Goal: Task Accomplishment & Management: Manage account settings

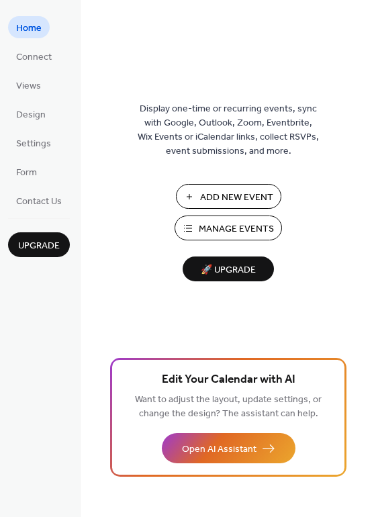
click at [239, 224] on span "Manage Events" at bounding box center [236, 229] width 75 height 14
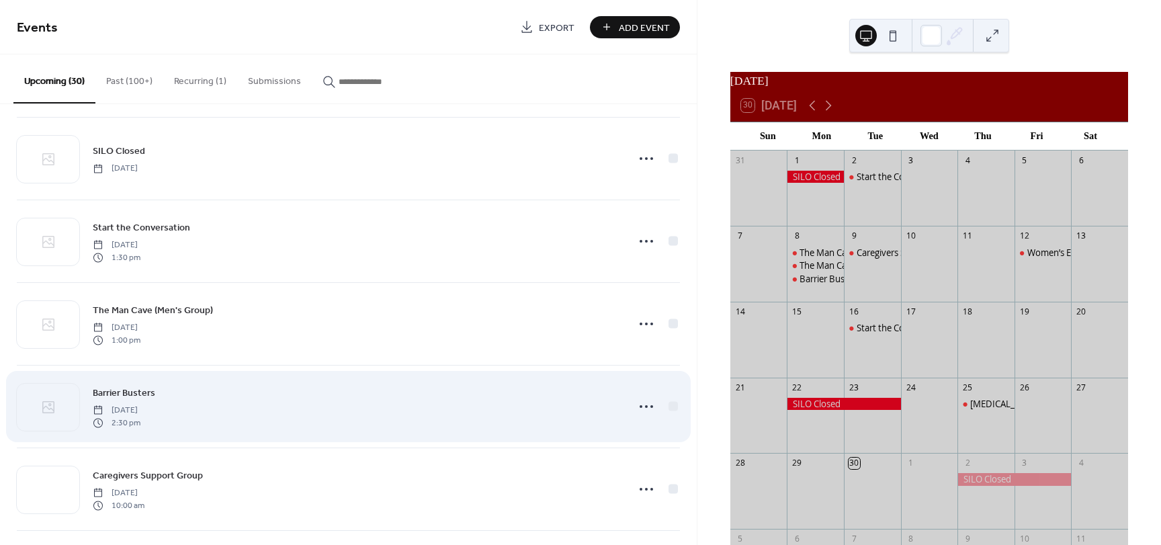
scroll to position [2015, 0]
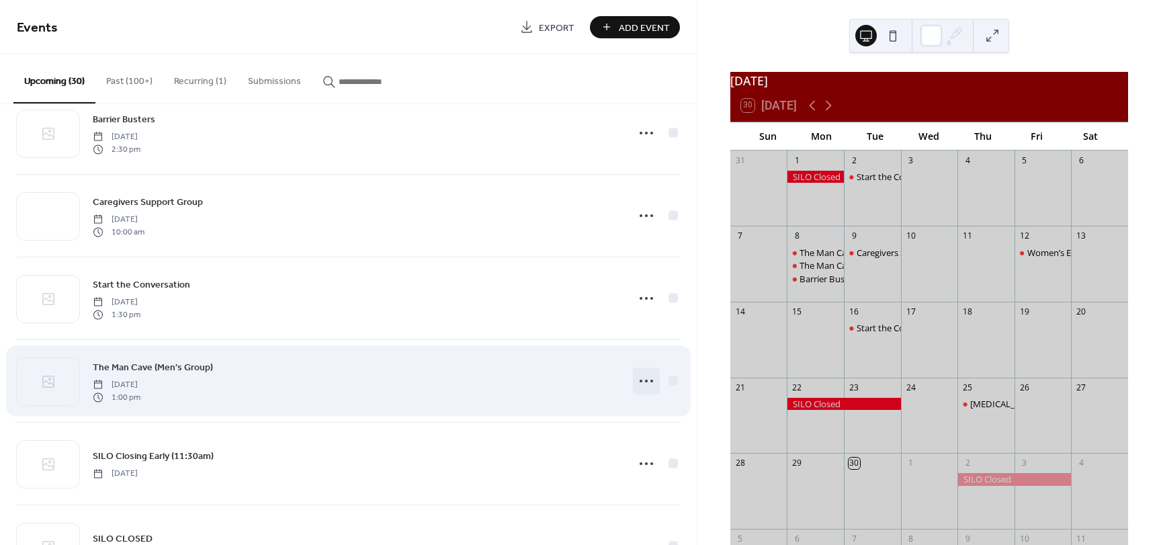
click at [645, 381] on circle at bounding box center [646, 380] width 3 height 3
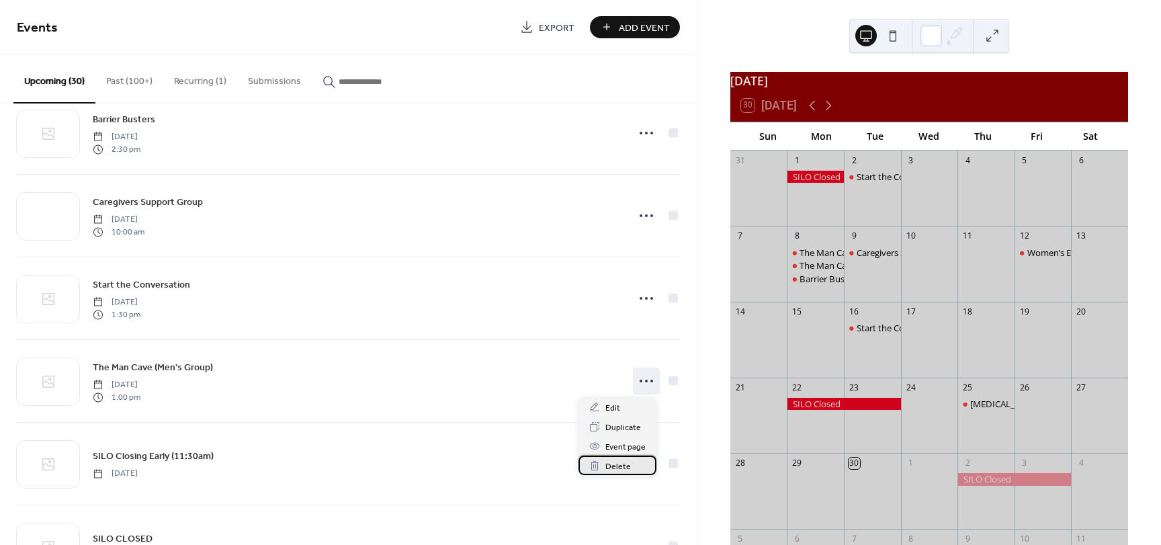
click at [624, 469] on span "Delete" at bounding box center [618, 466] width 26 height 14
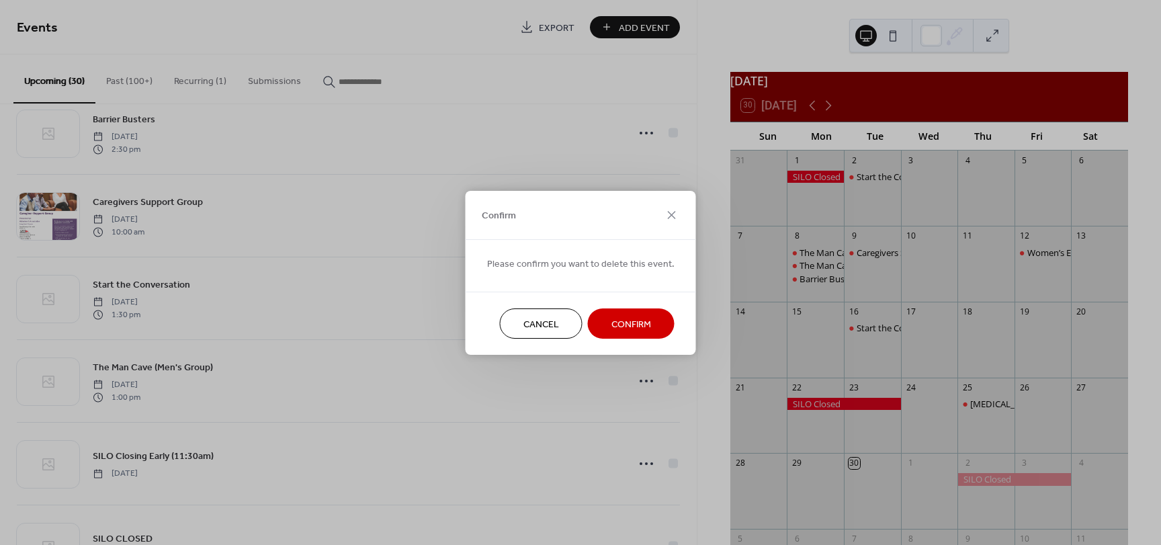
click at [625, 323] on span "Confirm" at bounding box center [631, 324] width 40 height 14
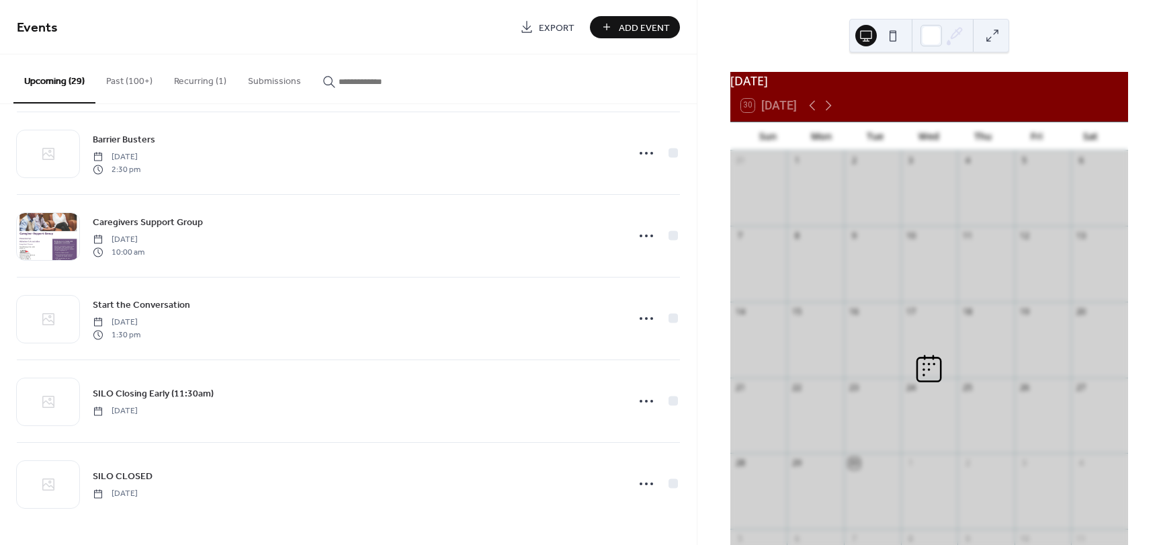
scroll to position [1995, 0]
